Goal: Navigation & Orientation: Find specific page/section

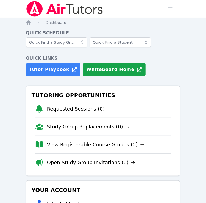
drag, startPoint x: 0, startPoint y: 0, endPoint x: 13, endPoint y: 23, distance: 26.9
click at [13, 23] on div "Home Sessions Study Groups Students Messages Open user menu KeAndrea Baldwin Op…" at bounding box center [103, 151] width 206 height 303
